Goal: Navigation & Orientation: Find specific page/section

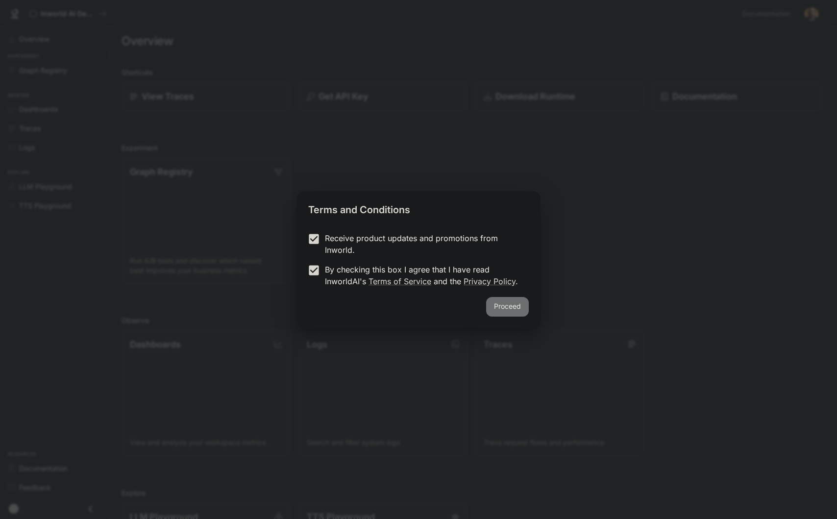
click at [517, 309] on button "Proceed" at bounding box center [507, 307] width 43 height 20
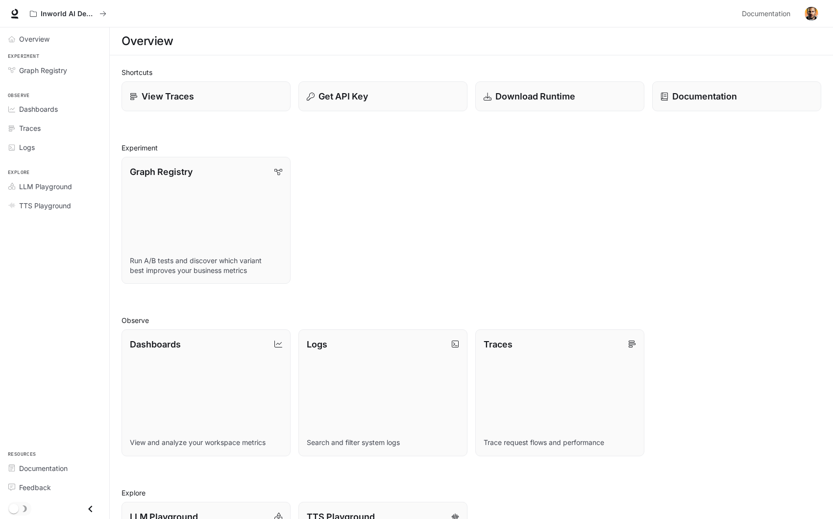
click at [88, 357] on div "Overview Experiment Graph Registry Observe Dashboards Traces Logs Explore LLM P…" at bounding box center [54, 273] width 109 height 492
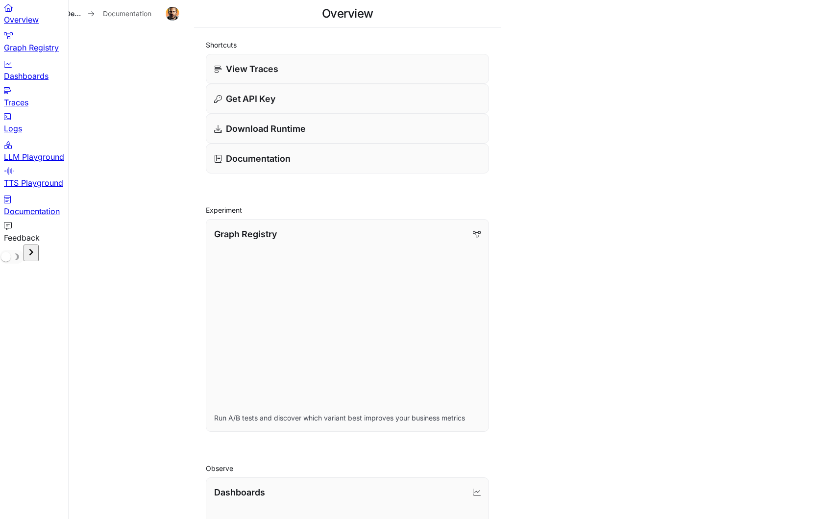
click at [8, 206] on div "Overview Graph Registry Dashboards Traces Logs LLM Playground TTS Playground Do…" at bounding box center [34, 259] width 68 height 519
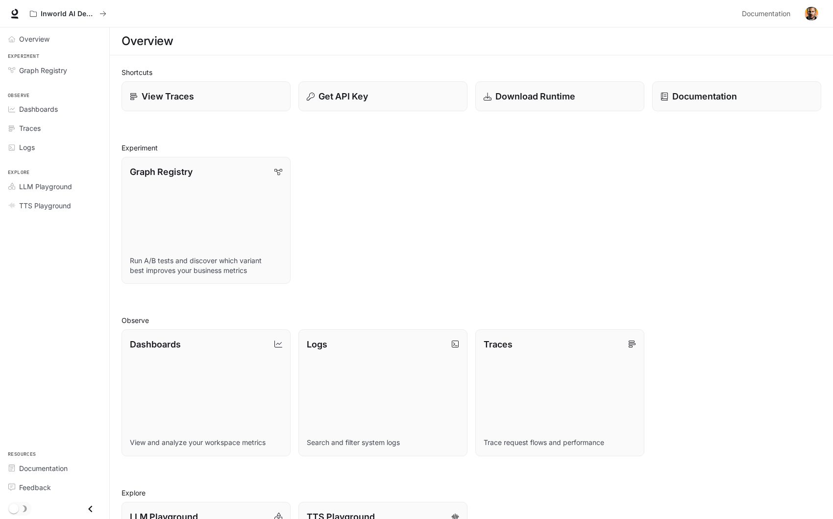
click at [807, 12] on img "button" at bounding box center [812, 14] width 14 height 14
click at [62, 71] on span "Graph Registry" at bounding box center [43, 70] width 48 height 10
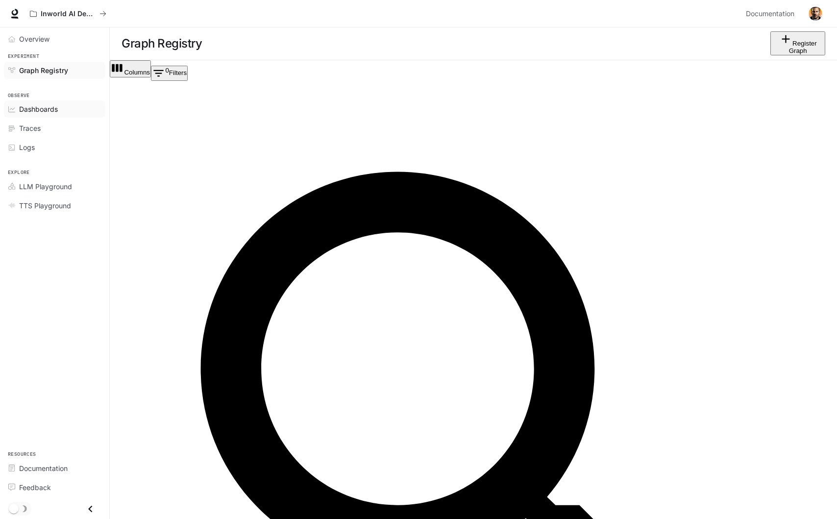
click at [64, 108] on div "Dashboards" at bounding box center [60, 109] width 82 height 10
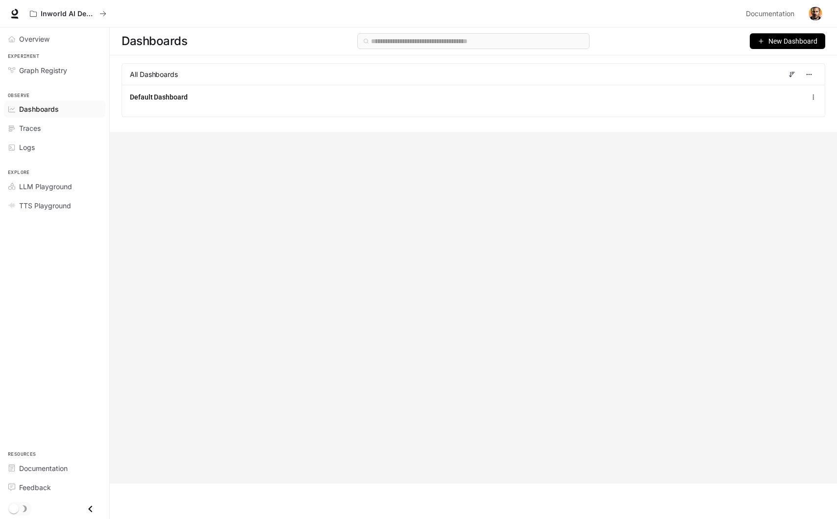
click at [819, 12] on img "button" at bounding box center [816, 14] width 14 height 14
click at [631, 519] on div at bounding box center [418, 519] width 837 height 0
